Goal: Task Accomplishment & Management: Use online tool/utility

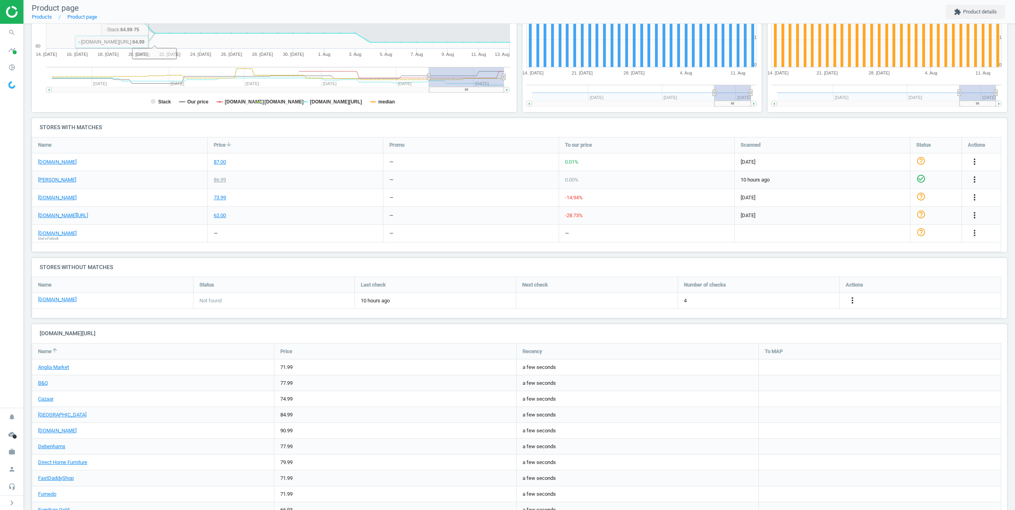
scroll to position [190, 0]
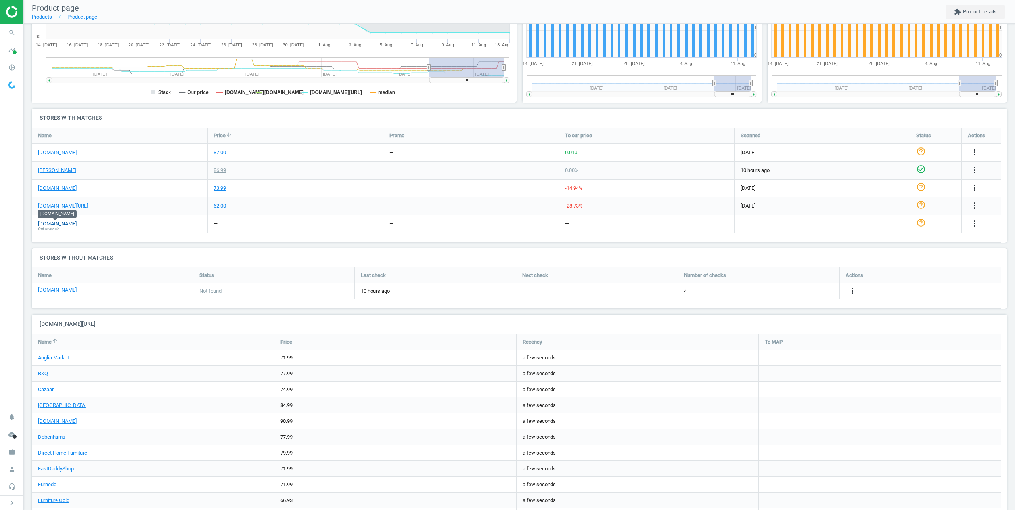
click at [63, 223] on link "[DOMAIN_NAME]" at bounding box center [57, 223] width 38 height 7
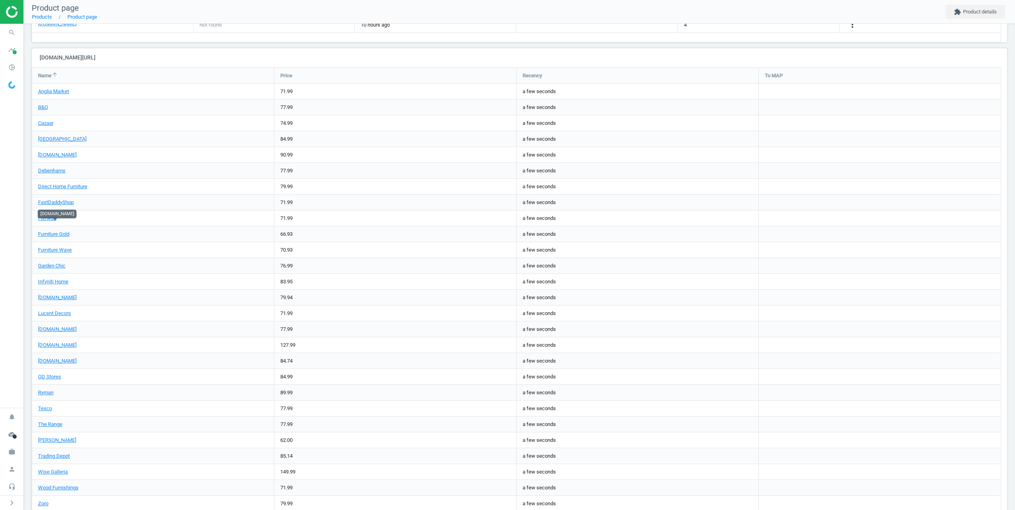
scroll to position [482, 0]
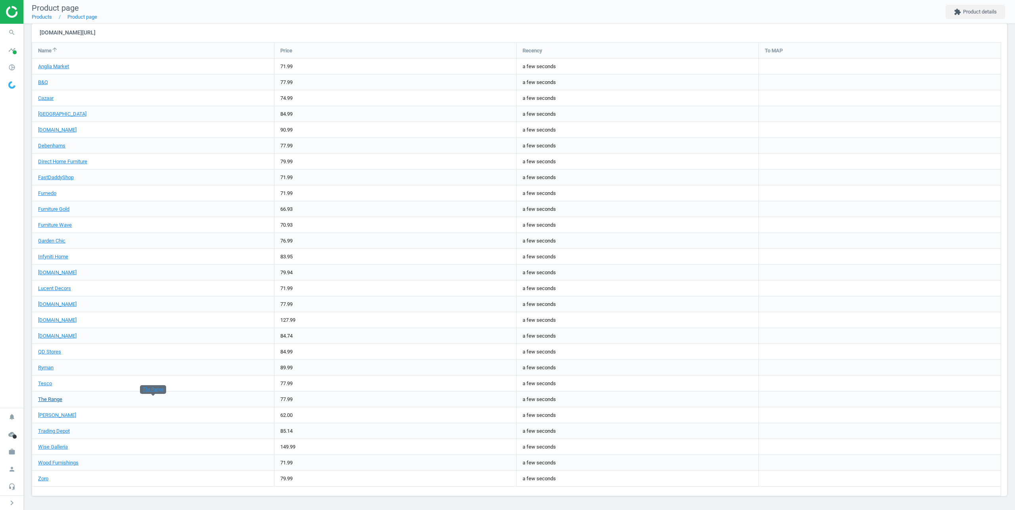
click at [51, 399] on link "The Range" at bounding box center [50, 399] width 24 height 6
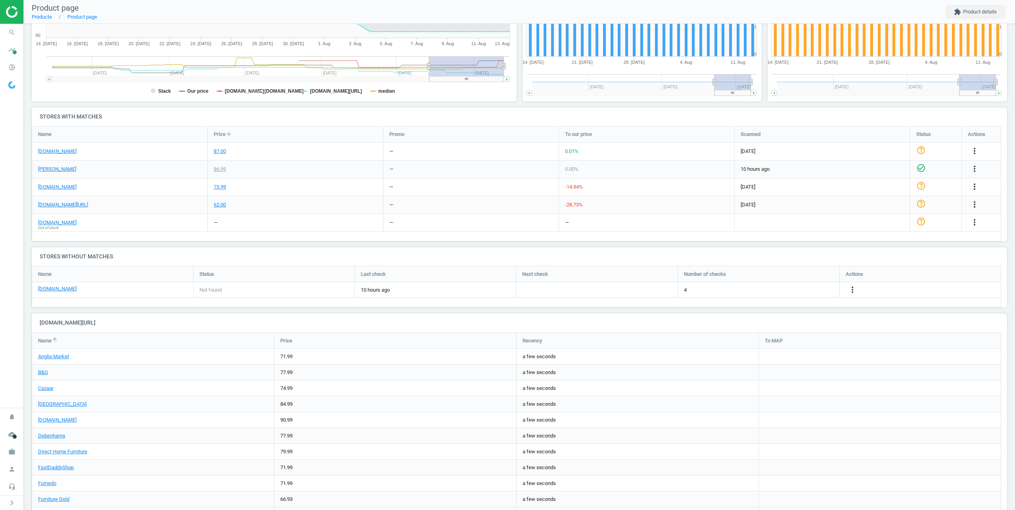
scroll to position [0, 0]
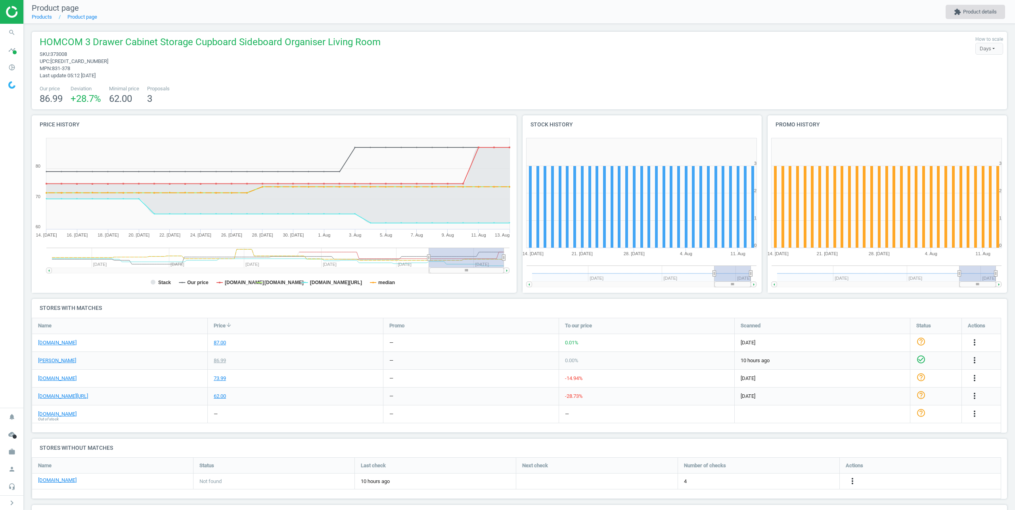
click at [970, 10] on button "extension Product details" at bounding box center [974, 12] width 59 height 14
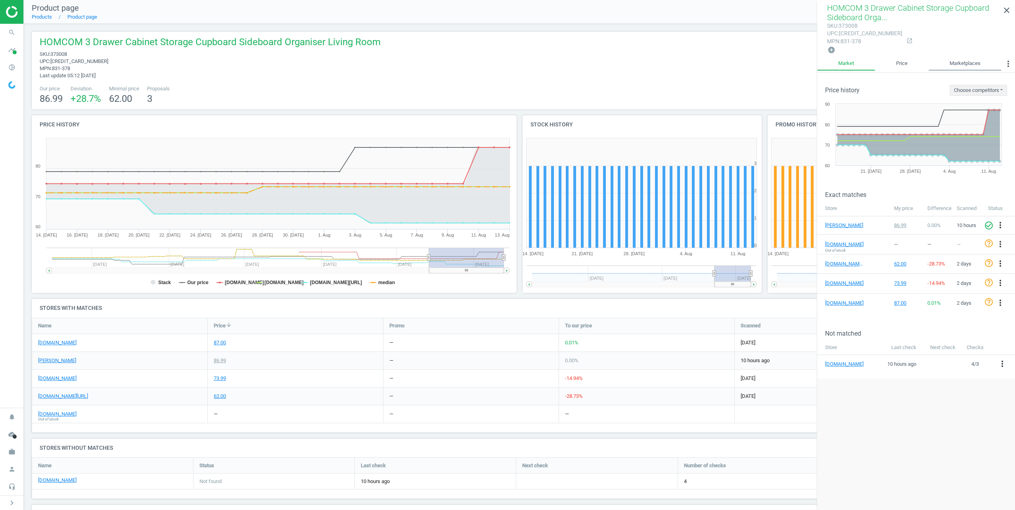
click at [967, 67] on link "Marketplaces" at bounding box center [964, 63] width 73 height 13
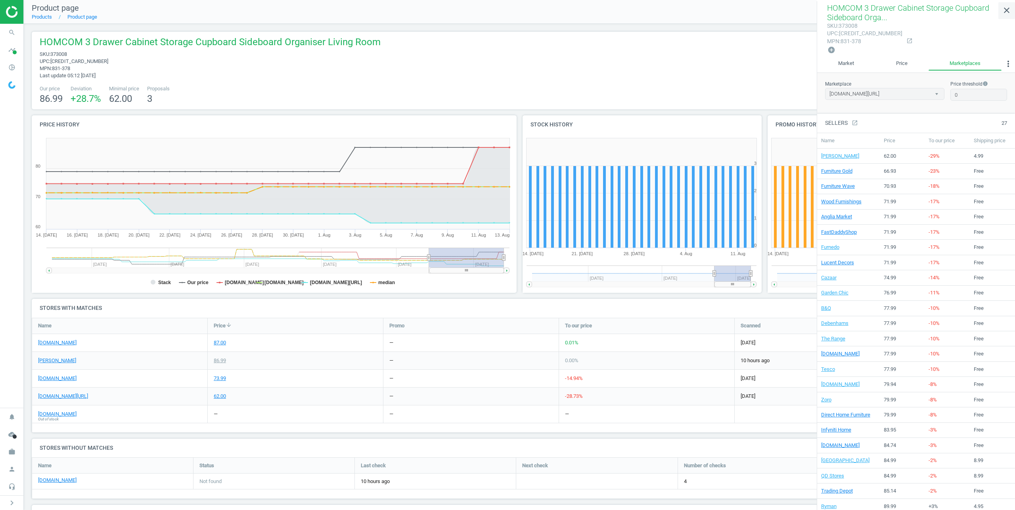
click at [1005, 9] on icon "close" at bounding box center [1006, 11] width 10 height 10
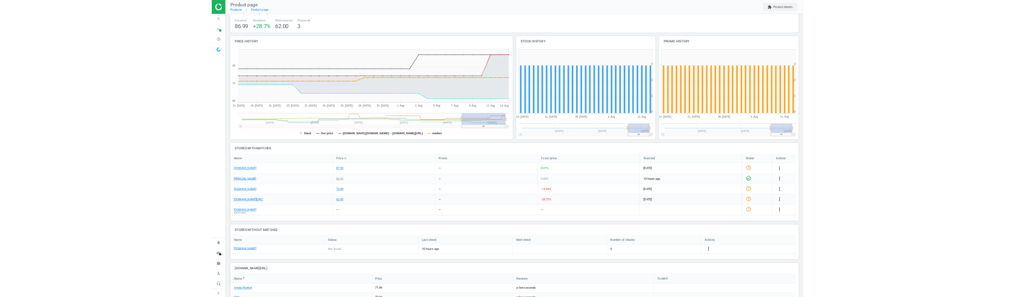
scroll to position [39, 0]
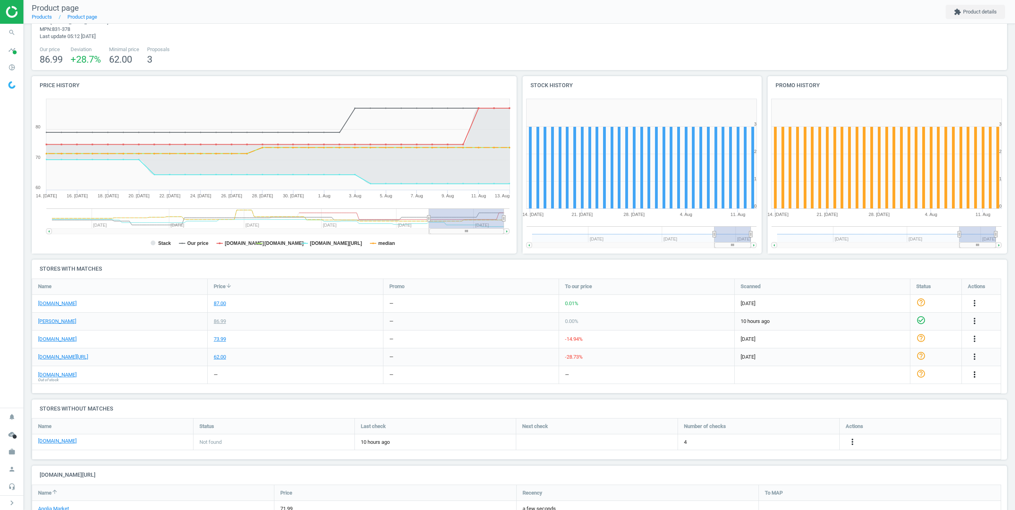
click at [975, 376] on icon "more_vert" at bounding box center [974, 375] width 10 height 10
click at [894, 405] on link "Edit URL/product option" at bounding box center [912, 405] width 109 height 12
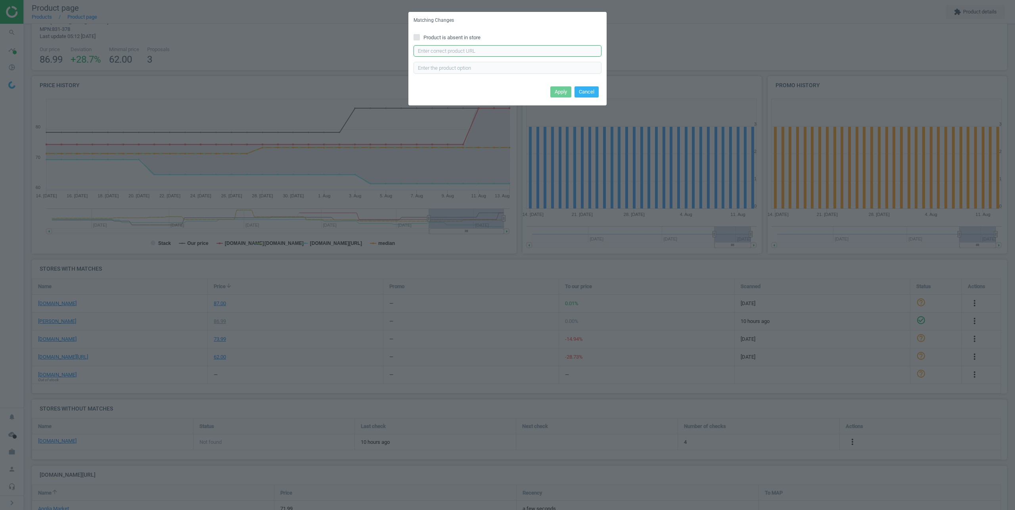
click at [429, 52] on input "text" at bounding box center [507, 51] width 188 height 12
click at [589, 92] on button "Cancel" at bounding box center [586, 91] width 24 height 11
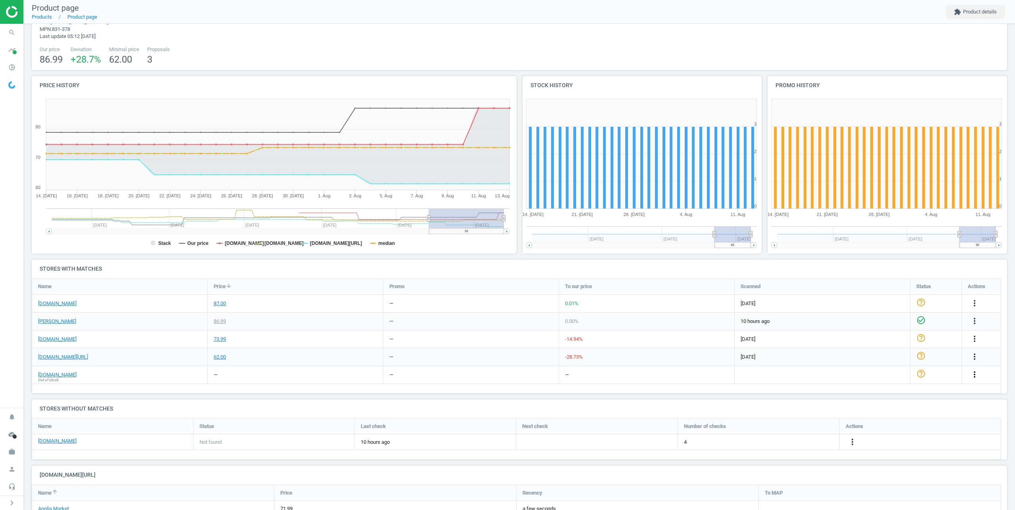
click at [972, 375] on icon "more_vert" at bounding box center [974, 375] width 10 height 10
click at [631, 382] on div "—" at bounding box center [646, 374] width 175 height 17
click at [974, 376] on icon "more_vert" at bounding box center [974, 375] width 10 height 10
click at [901, 404] on link "Edit URL/product option" at bounding box center [912, 405] width 109 height 12
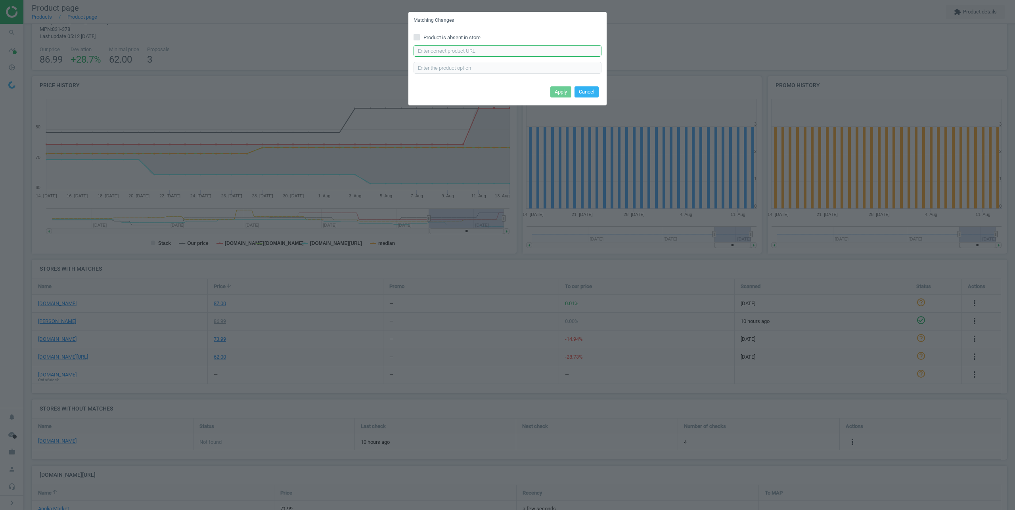
click at [434, 51] on input "text" at bounding box center [507, 51] width 188 height 12
click at [591, 92] on button "Cancel" at bounding box center [586, 91] width 24 height 11
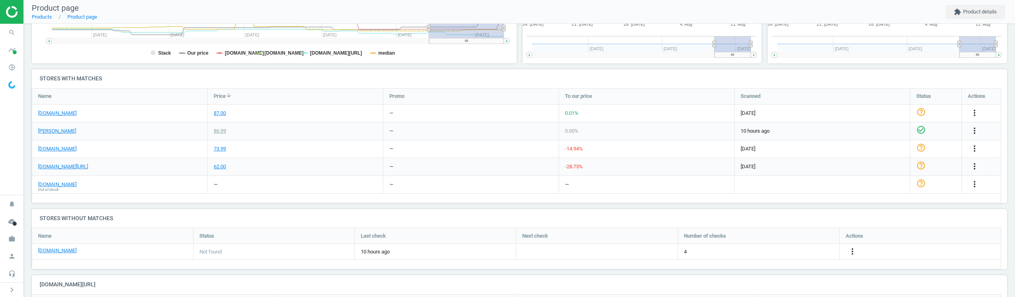
scroll to position [253, 0]
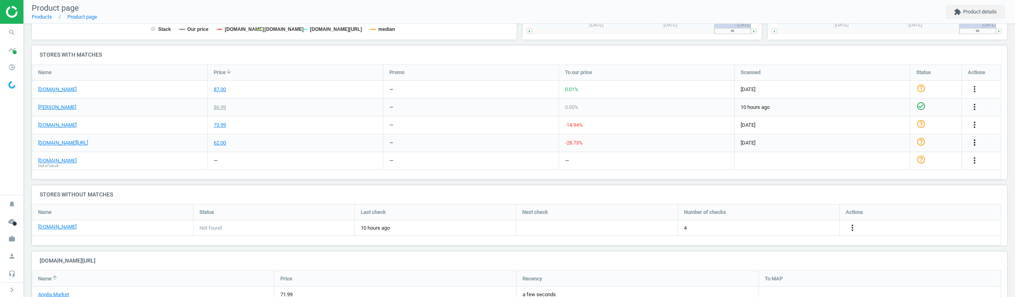
click at [975, 139] on icon "more_vert" at bounding box center [974, 143] width 10 height 10
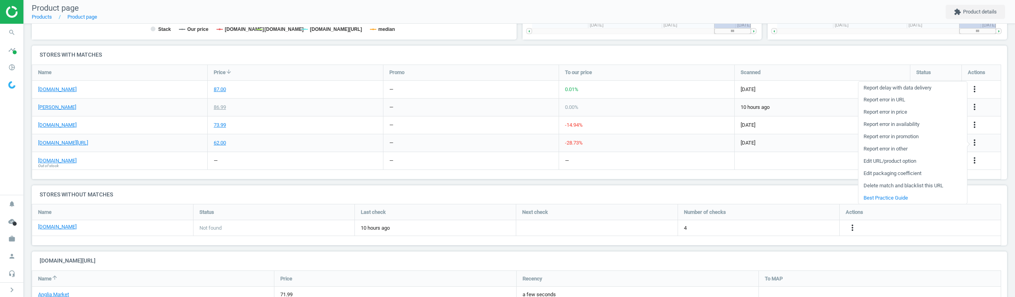
click at [879, 159] on link "Edit URL/product option" at bounding box center [912, 161] width 109 height 12
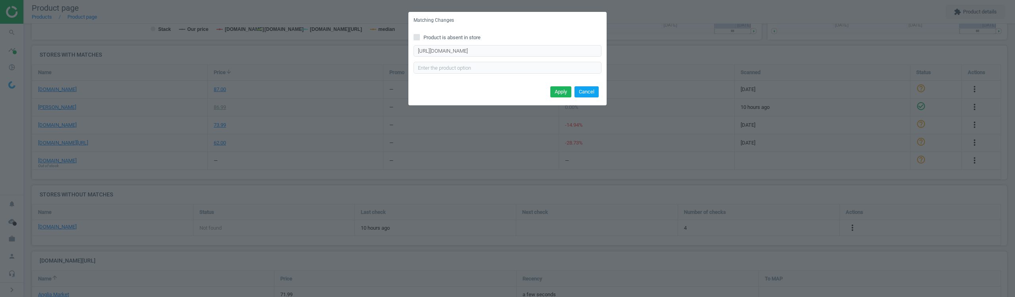
click at [590, 90] on button "Cancel" at bounding box center [586, 91] width 24 height 11
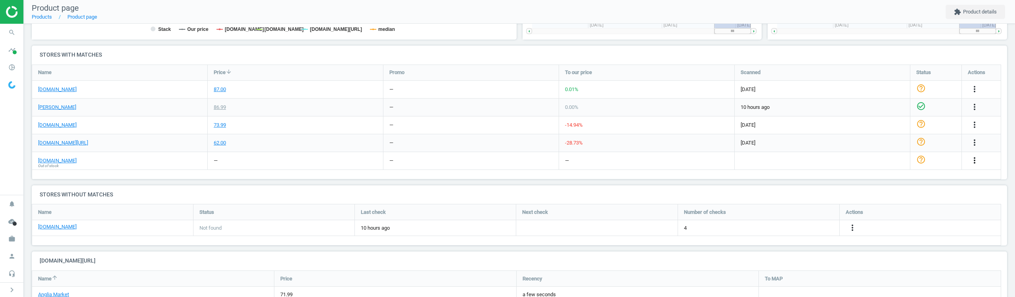
click at [976, 160] on icon "more_vert" at bounding box center [974, 161] width 10 height 10
click at [889, 190] on link "Edit URL/product option" at bounding box center [912, 191] width 109 height 12
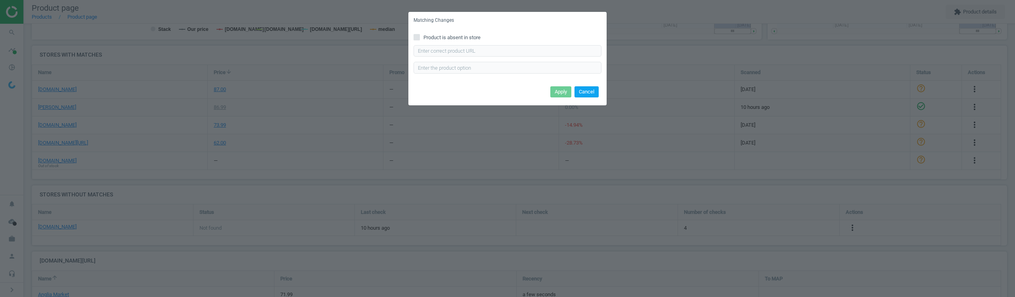
click at [583, 94] on button "Cancel" at bounding box center [586, 91] width 24 height 11
